Goal: Task Accomplishment & Management: Use online tool/utility

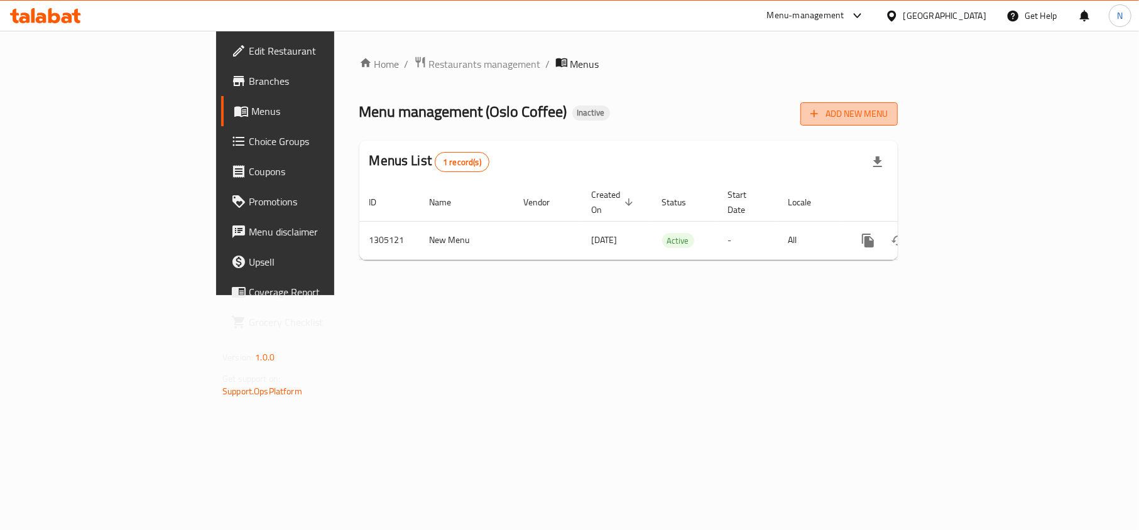
click at [888, 116] on span "Add New Menu" at bounding box center [849, 114] width 77 height 16
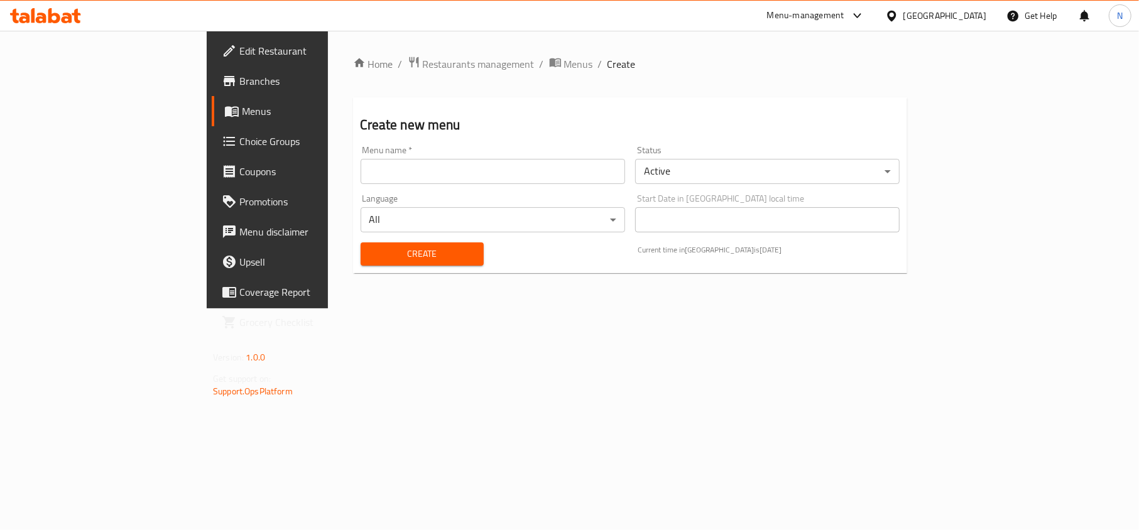
click at [530, 176] on input "text" at bounding box center [493, 171] width 265 height 25
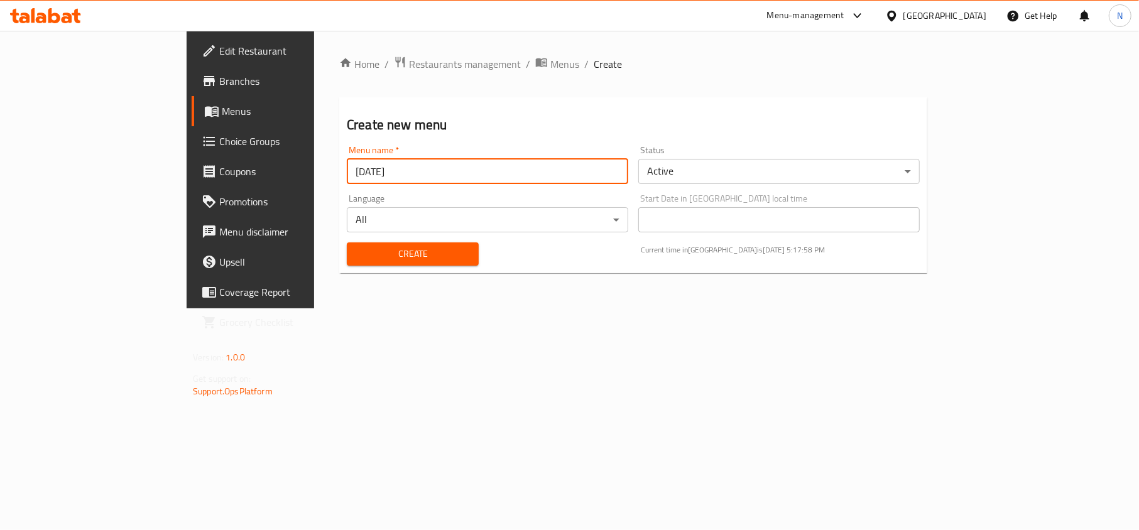
type input "[DATE]"
click at [388, 240] on div "Create" at bounding box center [412, 254] width 147 height 38
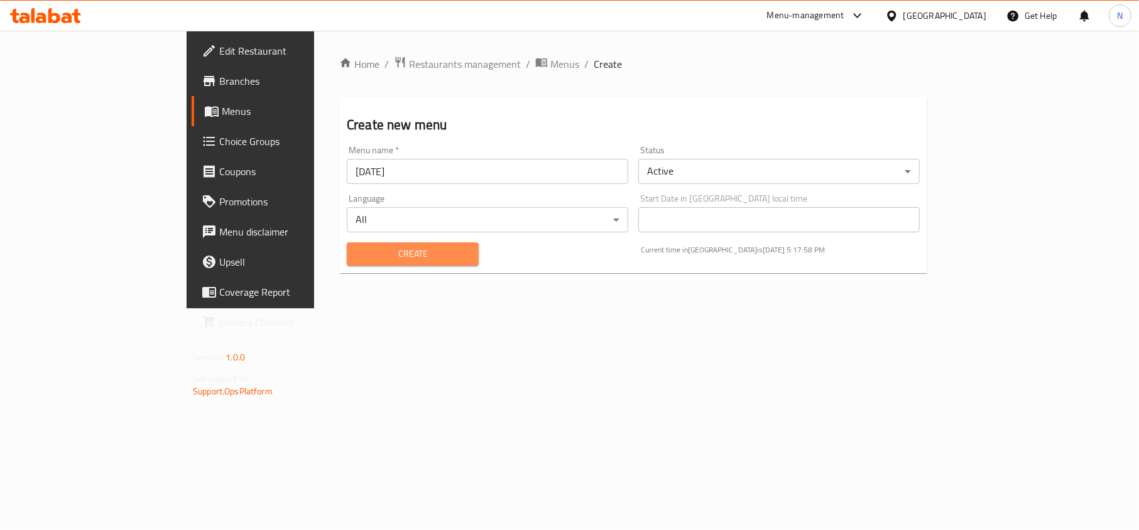
click at [390, 251] on span "Create" at bounding box center [413, 254] width 112 height 16
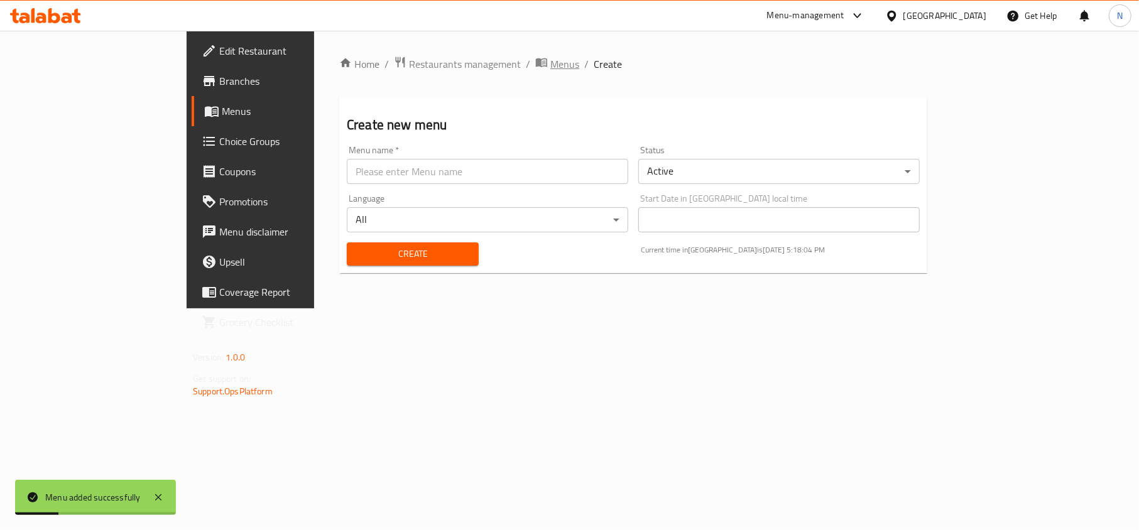
click at [550, 71] on span "Menus" at bounding box center [564, 64] width 29 height 15
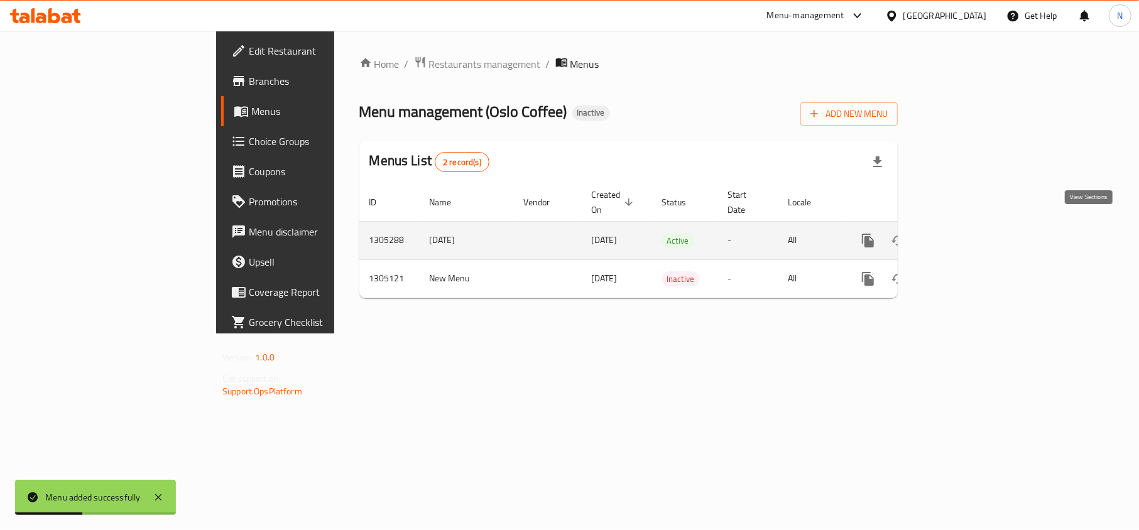
click at [966, 233] on icon "enhanced table" at bounding box center [958, 240] width 15 height 15
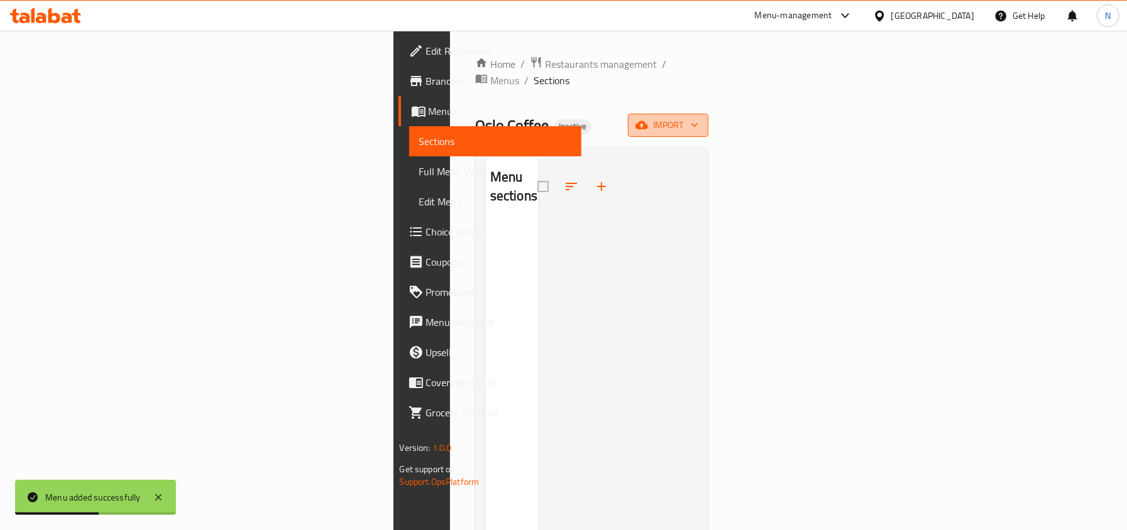
click at [648, 119] on icon "button" at bounding box center [641, 125] width 13 height 13
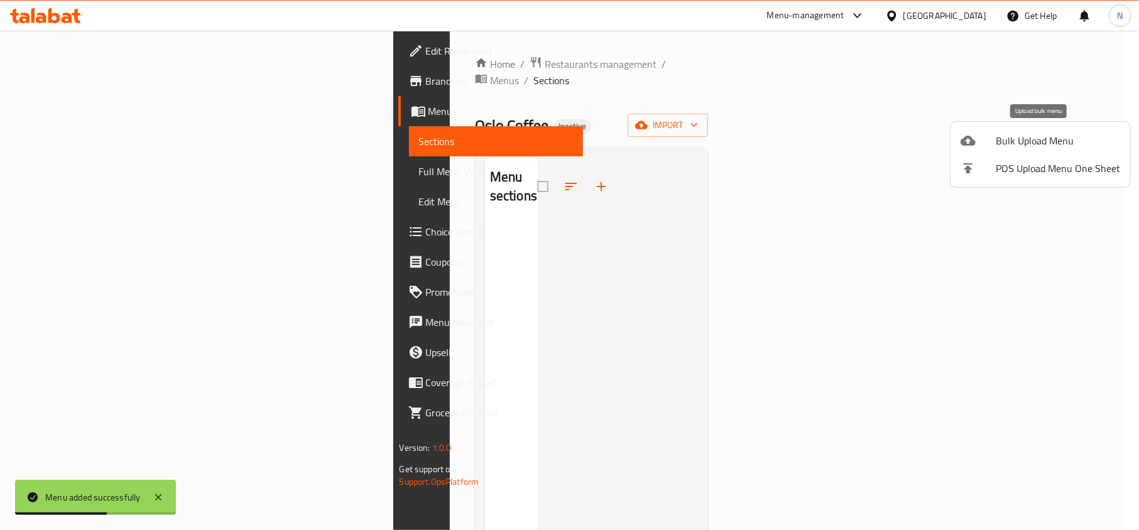
click at [1028, 145] on span "Bulk Upload Menu" at bounding box center [1058, 140] width 124 height 15
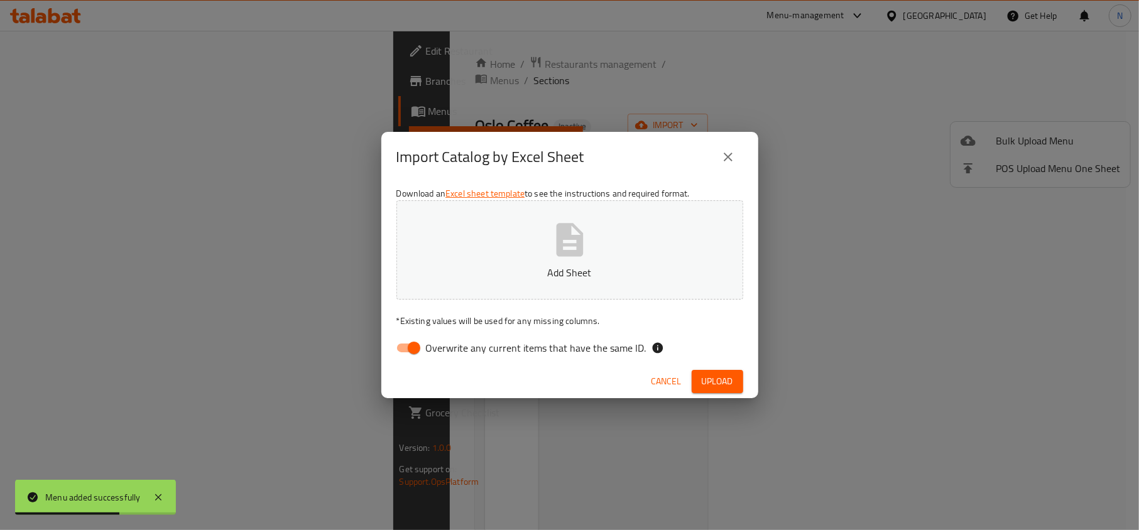
click at [413, 339] on input "Overwrite any current items that have the same ID." at bounding box center [414, 348] width 72 height 24
checkbox input "false"
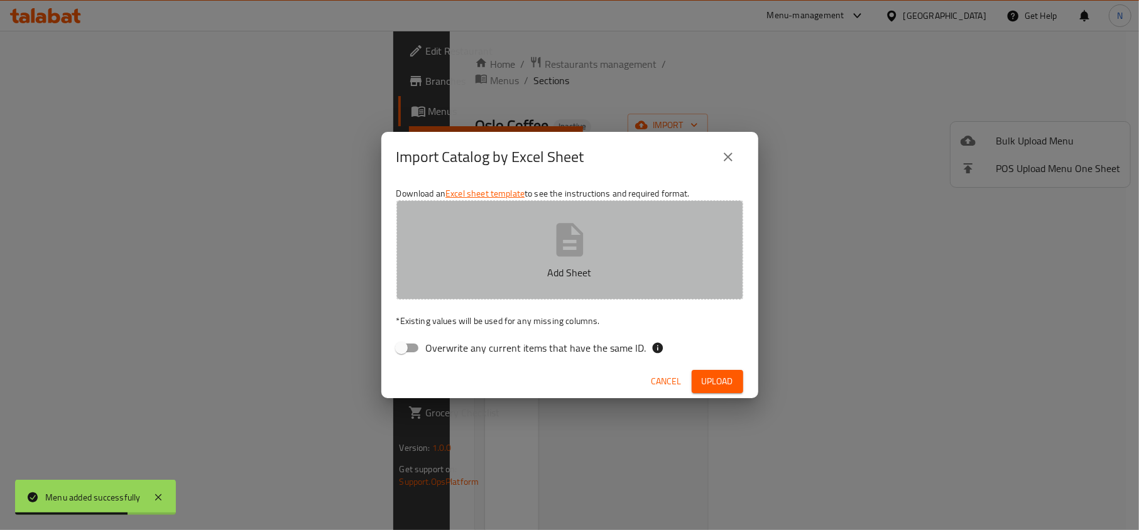
click at [506, 261] on button "Add Sheet" at bounding box center [569, 249] width 347 height 99
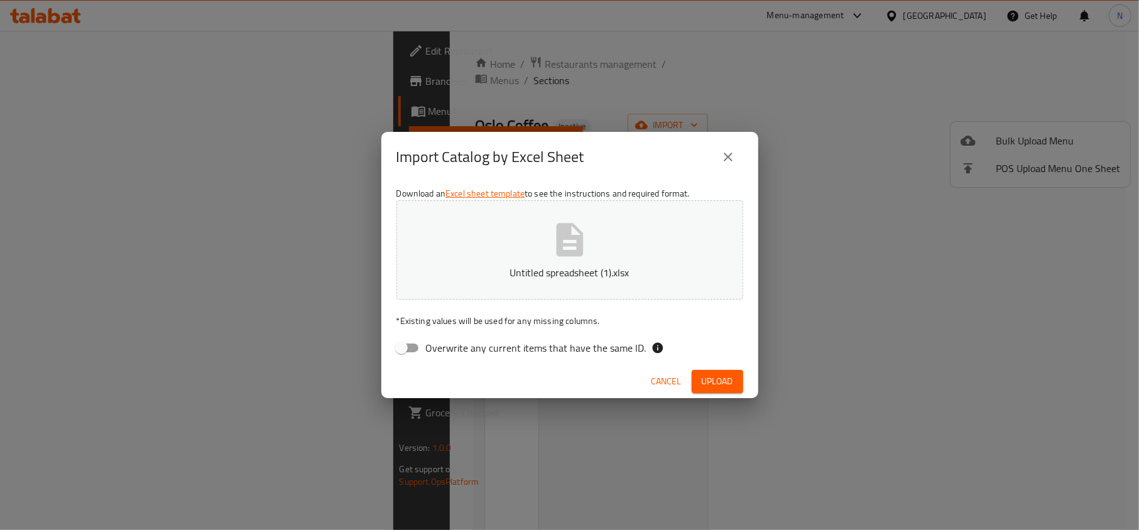
click at [725, 377] on span "Upload" at bounding box center [717, 382] width 31 height 16
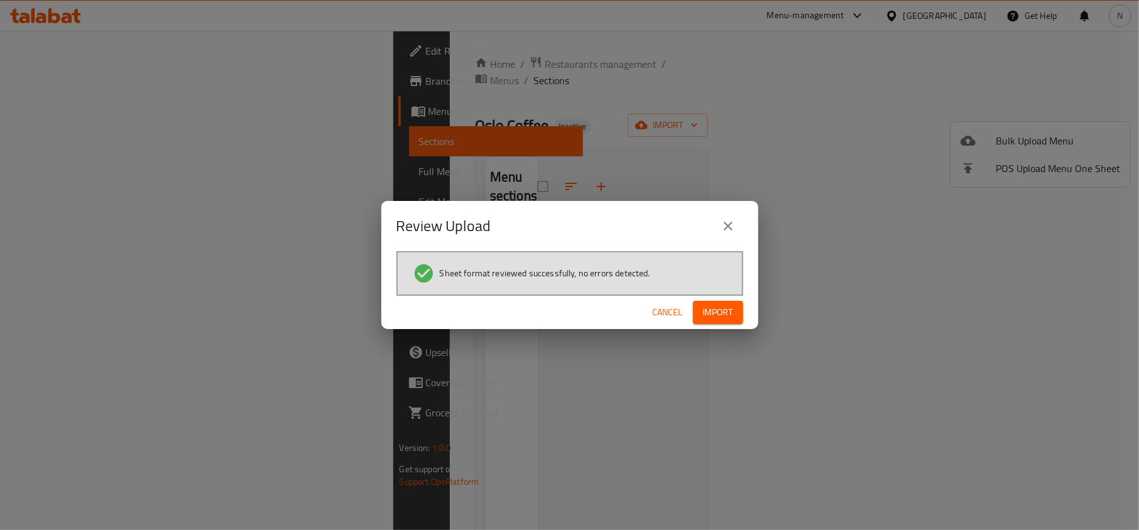
click at [729, 297] on div "Cancel Import" at bounding box center [569, 312] width 377 height 33
click at [740, 312] on button "Import" at bounding box center [718, 312] width 50 height 23
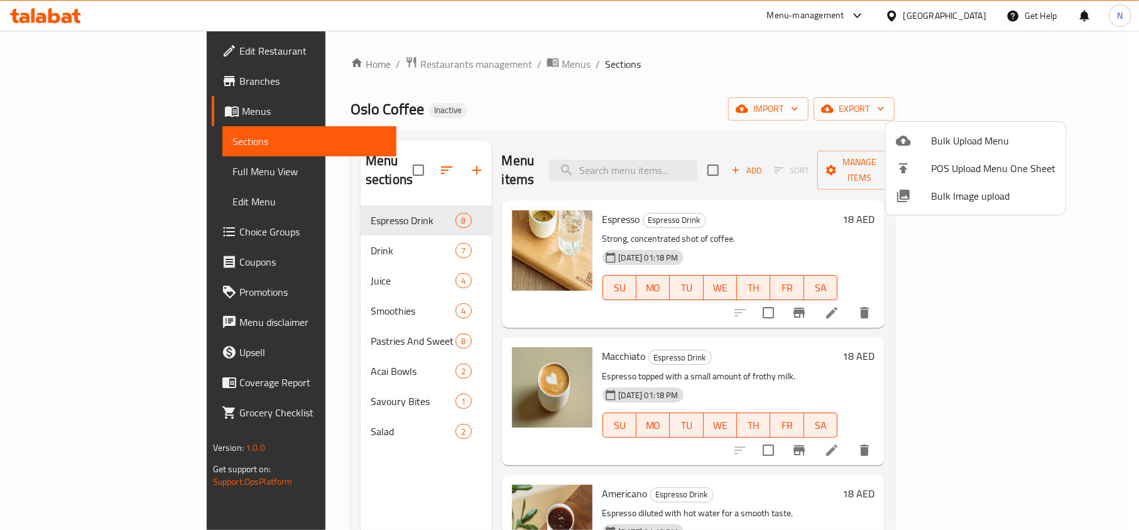
click at [89, 169] on div at bounding box center [569, 265] width 1139 height 530
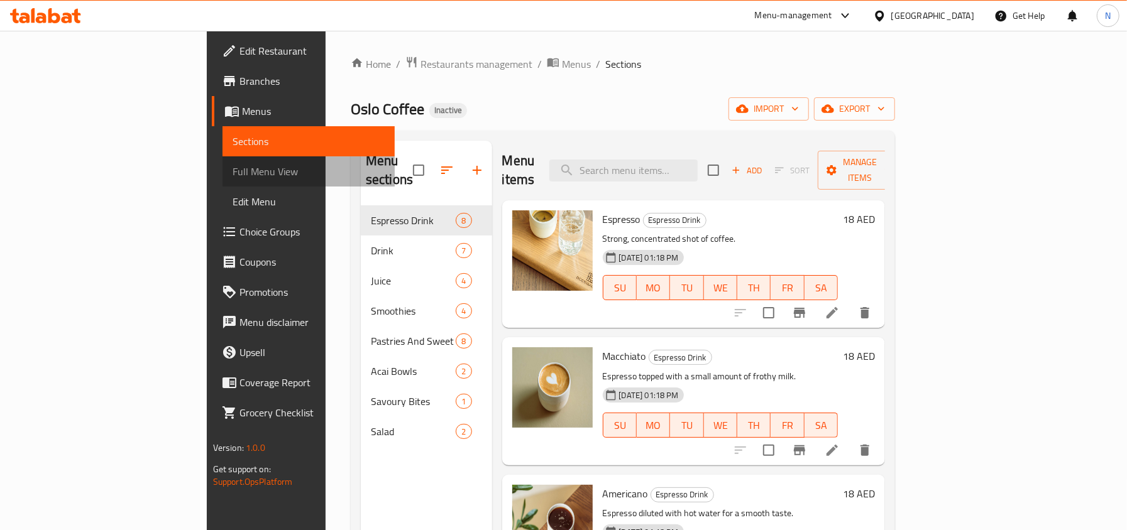
click at [232, 175] on span "Full Menu View" at bounding box center [308, 171] width 152 height 15
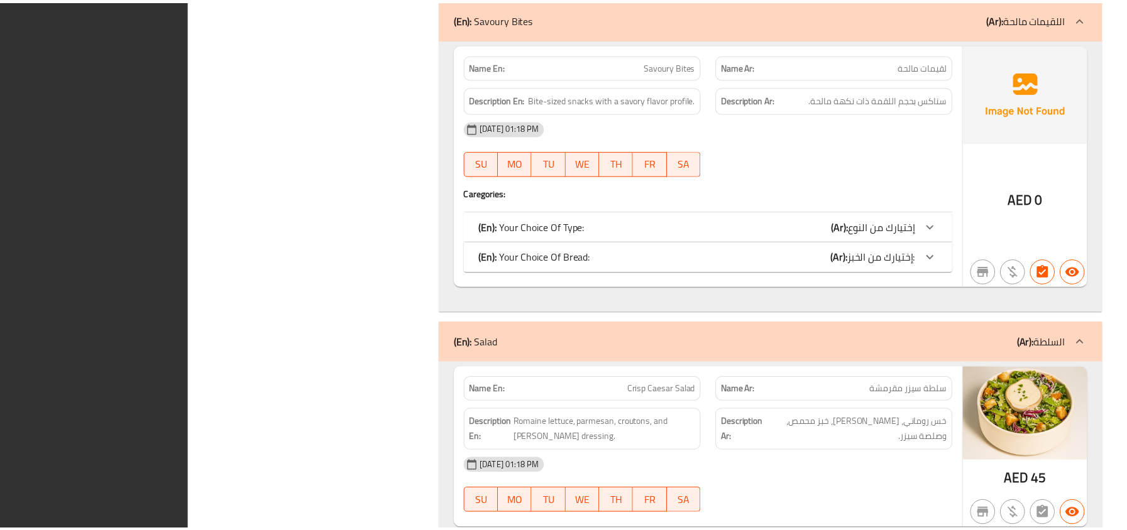
scroll to position [6737, 0]
